Goal: Find specific page/section

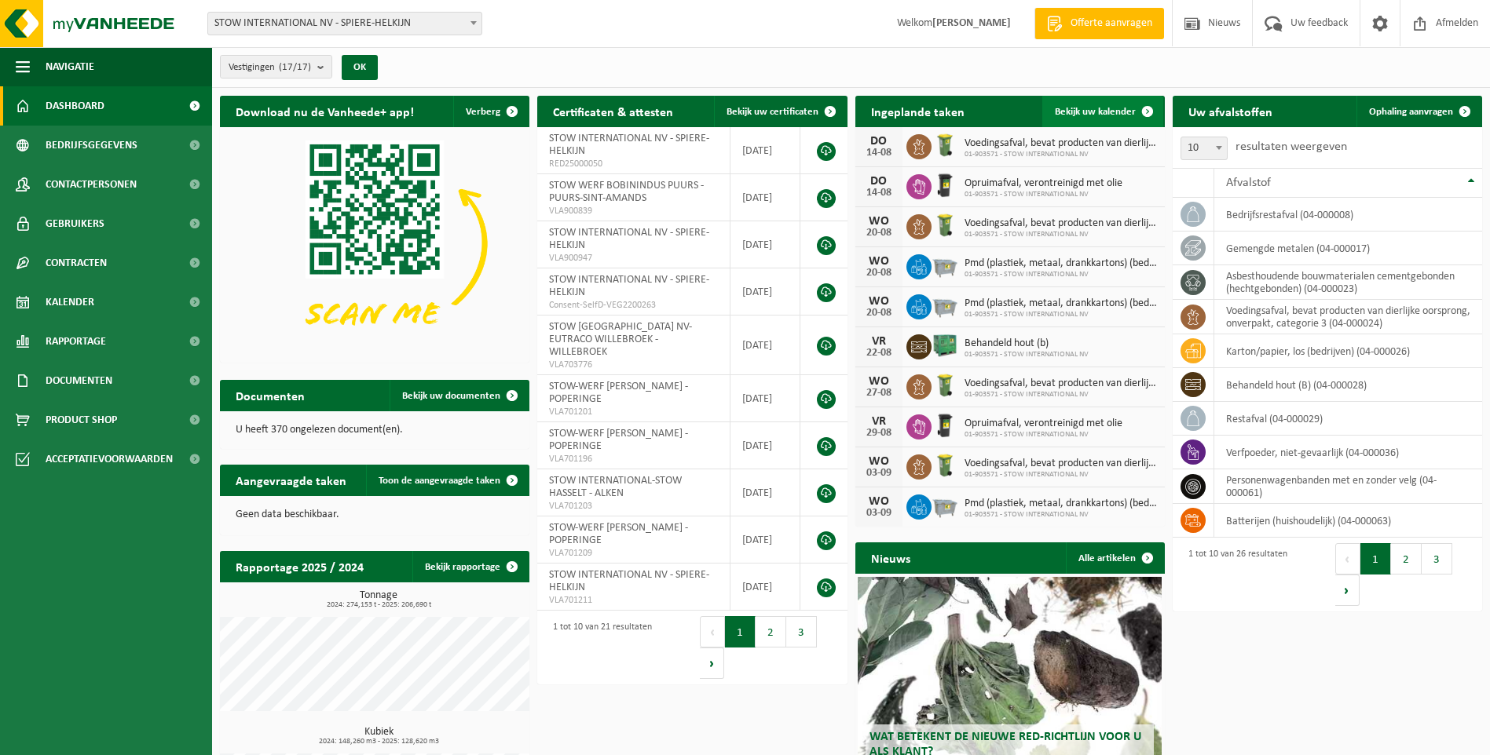
click at [1089, 112] on span "Bekijk uw kalender" at bounding box center [1095, 112] width 81 height 10
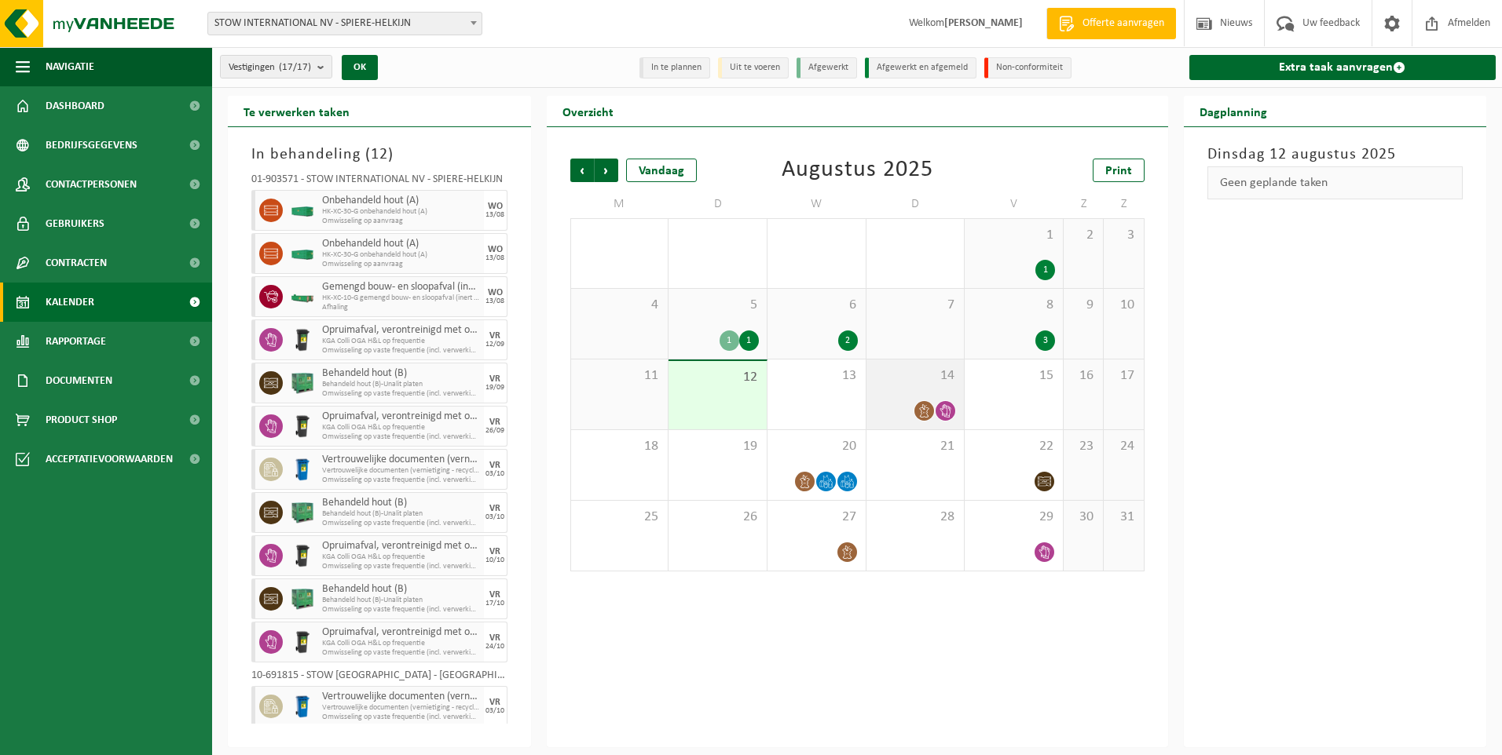
click at [895, 408] on div at bounding box center [915, 411] width 82 height 21
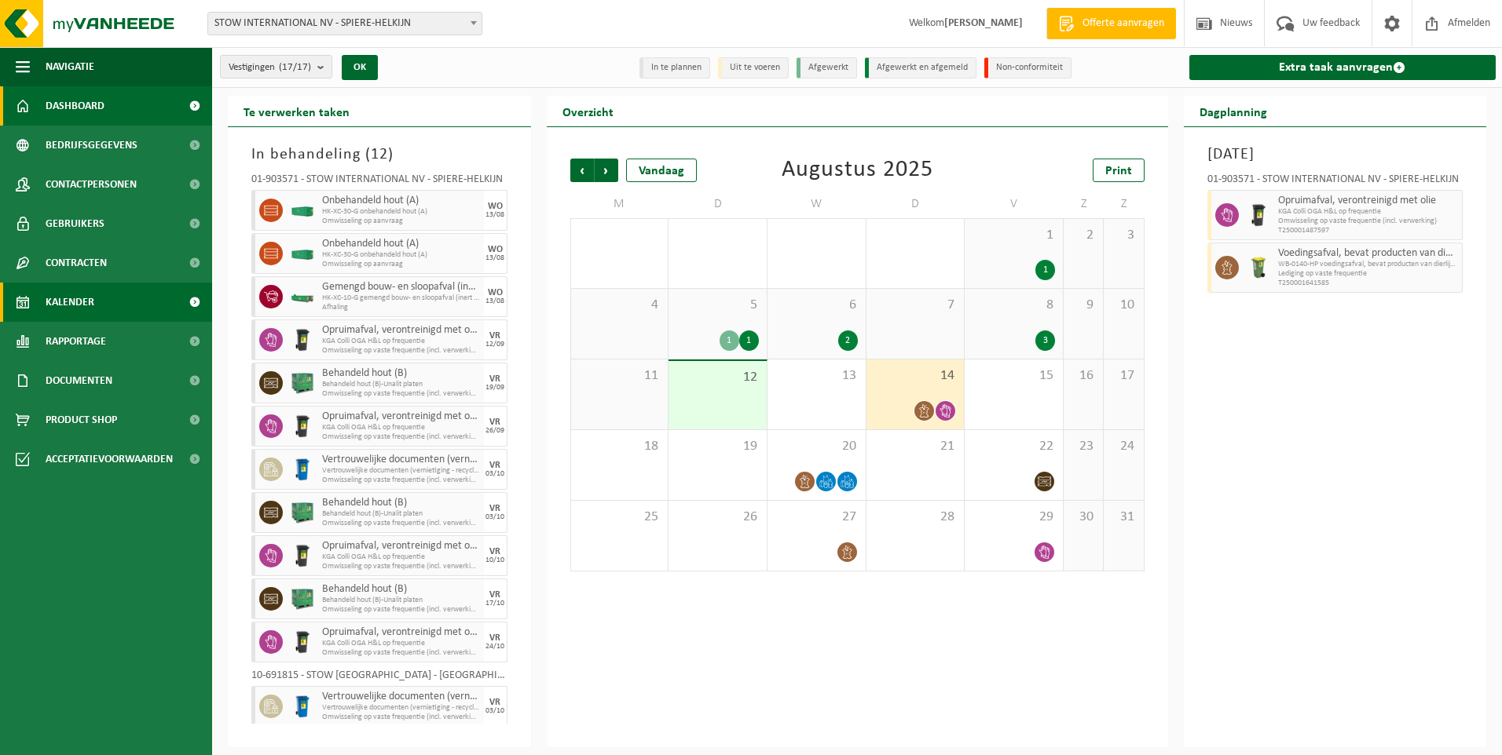
click at [62, 104] on span "Dashboard" at bounding box center [75, 105] width 59 height 39
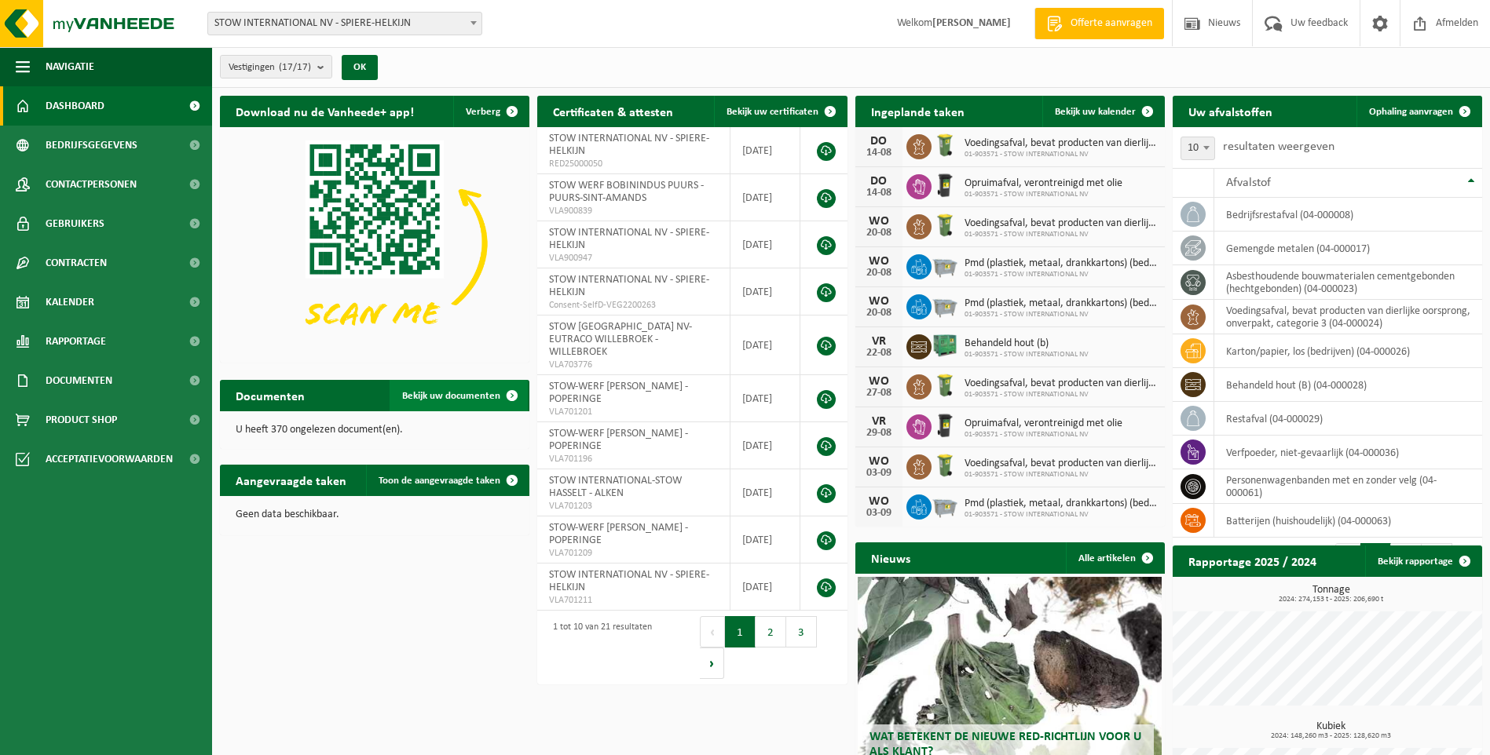
click at [456, 400] on span "Bekijk uw documenten" at bounding box center [451, 396] width 98 height 10
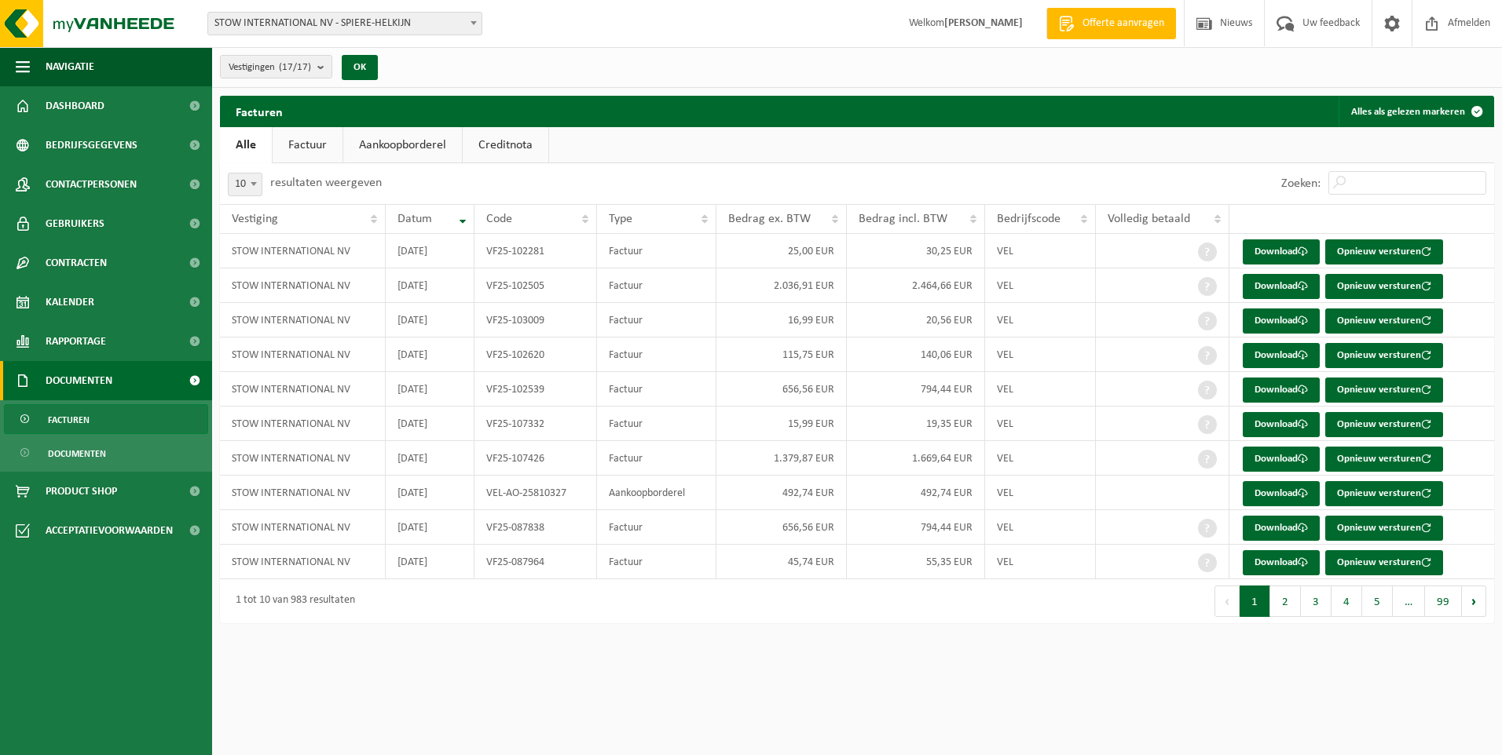
click at [437, 136] on link "Aankoopborderel" at bounding box center [402, 145] width 119 height 36
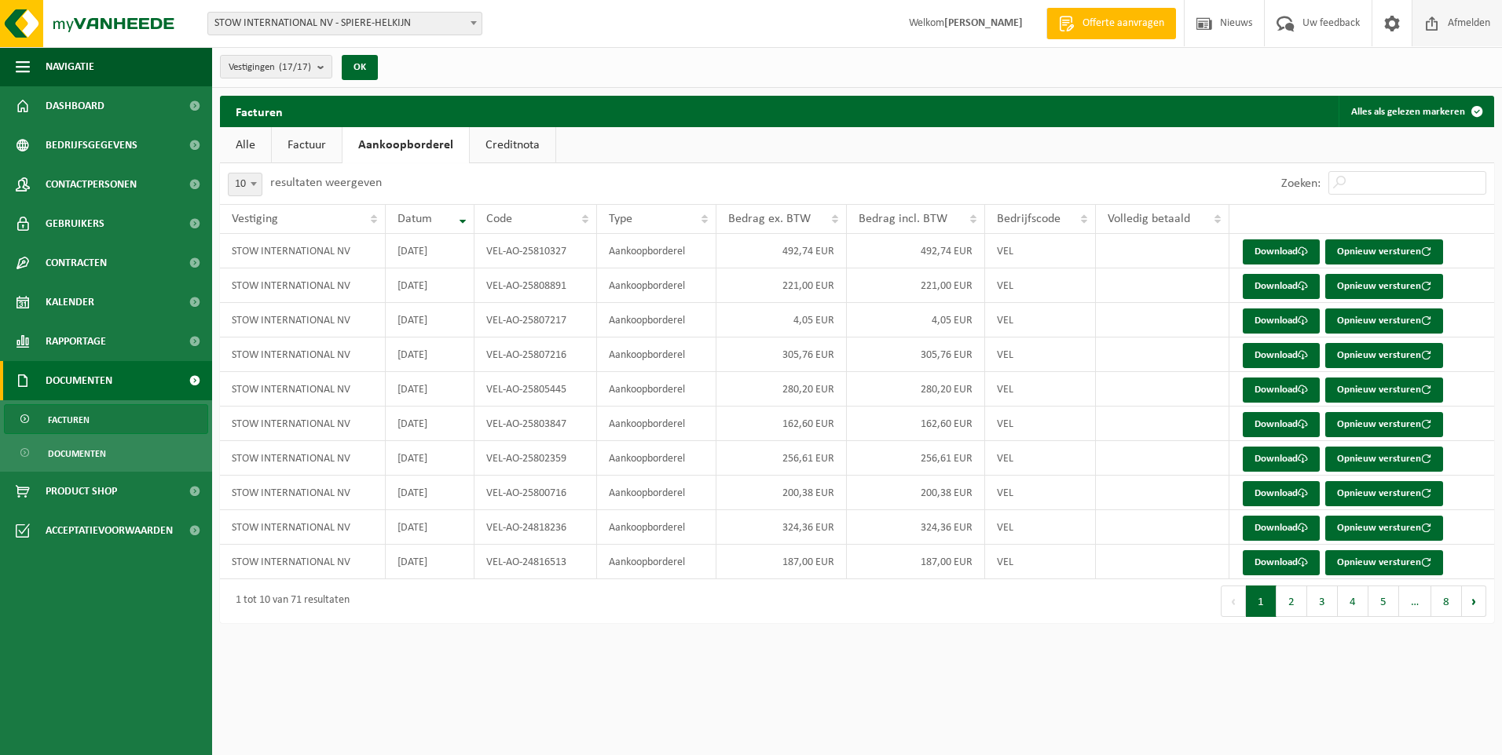
click at [1447, 29] on span "Afmelden" at bounding box center [1468, 23] width 50 height 46
